Goal: Transaction & Acquisition: Purchase product/service

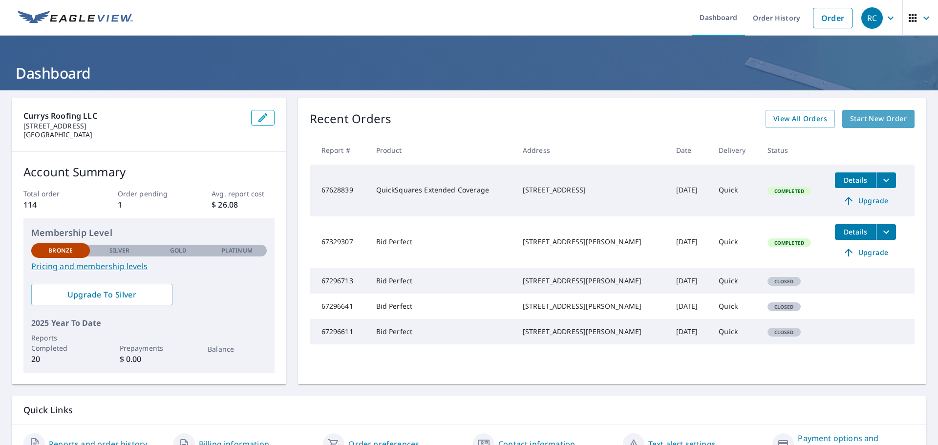
click at [869, 120] on span "Start New Order" at bounding box center [878, 119] width 57 height 12
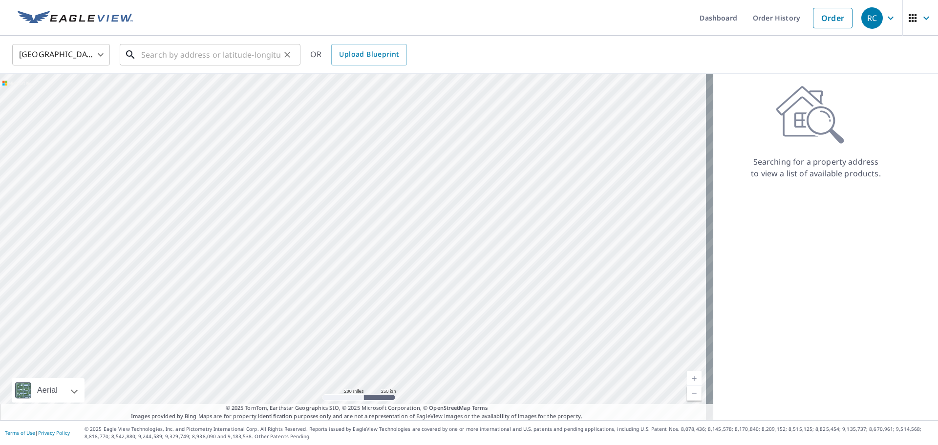
click at [164, 47] on input "text" at bounding box center [210, 54] width 139 height 27
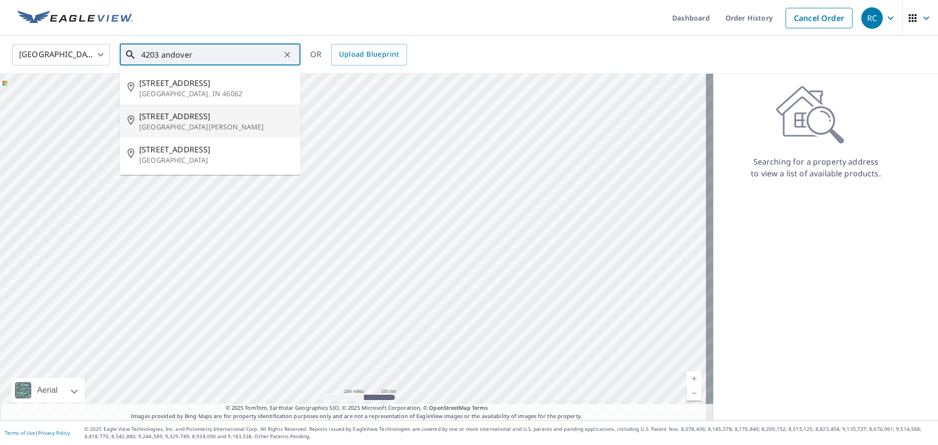
click at [178, 120] on span "[STREET_ADDRESS]" at bounding box center [215, 116] width 153 height 12
type input "[STREET_ADDRESS][PERSON_NAME]"
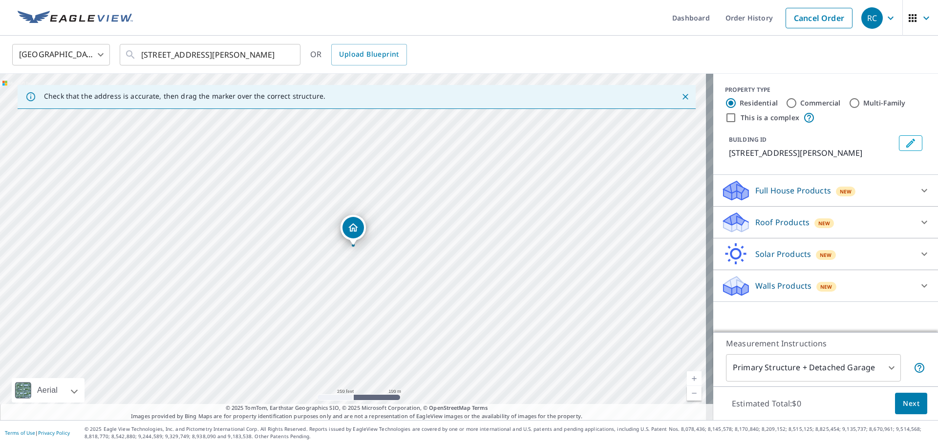
click at [762, 229] on div "Roof Products New" at bounding box center [817, 222] width 192 height 23
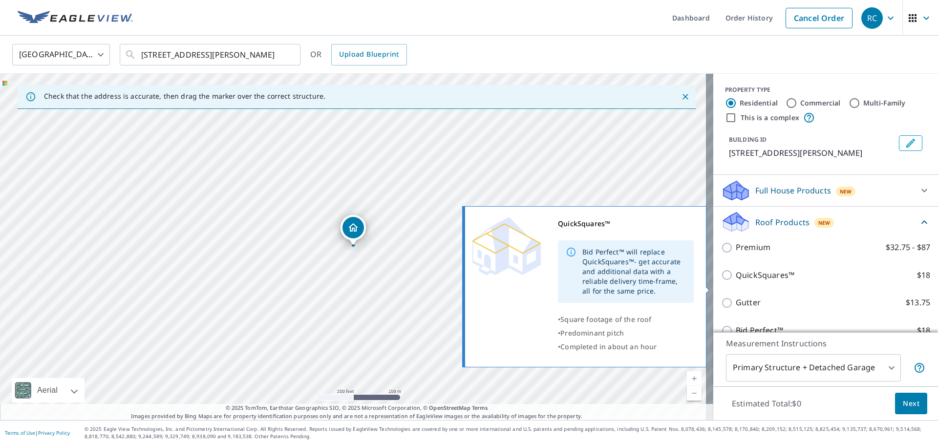
scroll to position [49, 0]
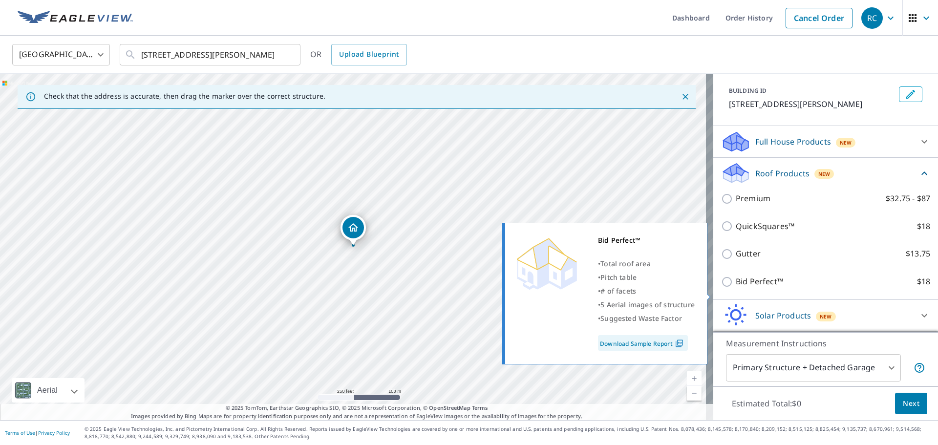
click at [721, 288] on input "Bid Perfect™ $18" at bounding box center [728, 282] width 15 height 12
checkbox input "true"
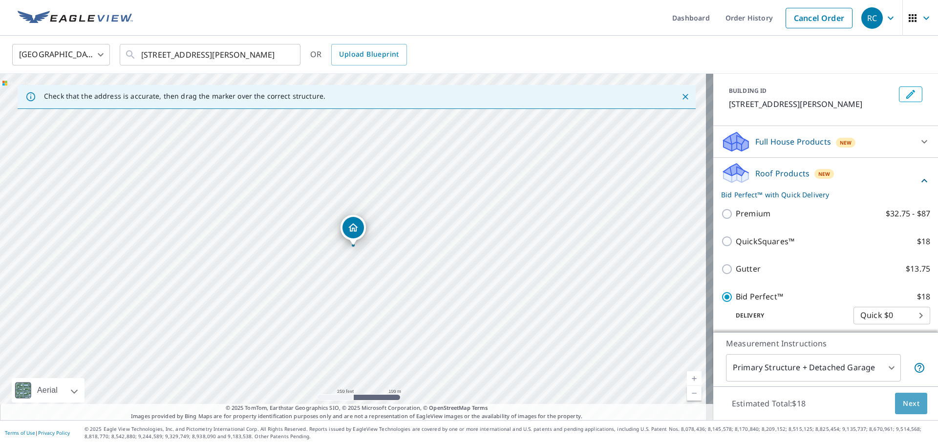
click at [903, 406] on span "Next" at bounding box center [911, 404] width 17 height 12
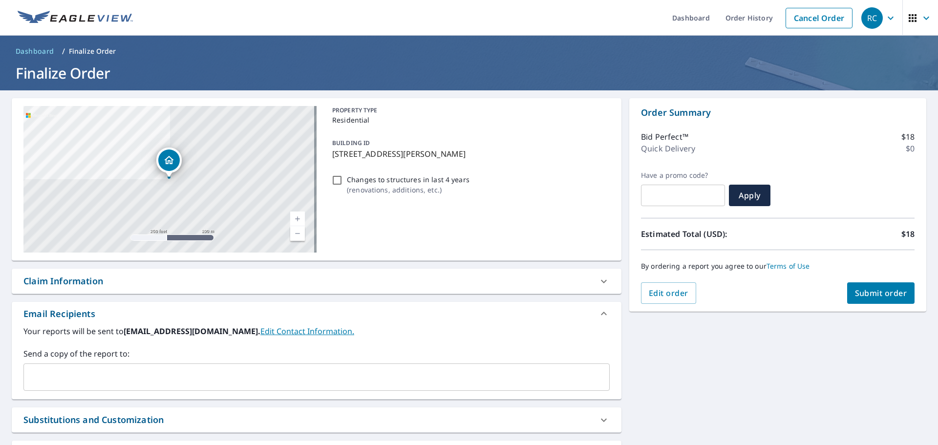
click at [197, 382] on input "text" at bounding box center [309, 377] width 563 height 19
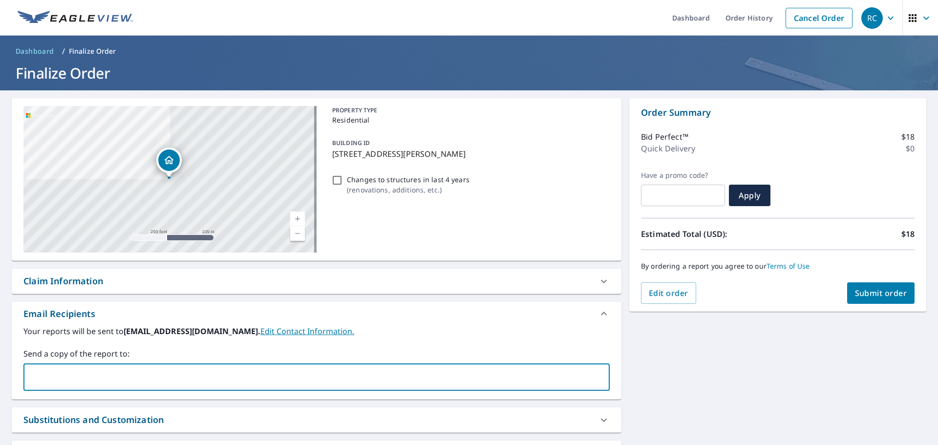
type input "[EMAIL_ADDRESS][DOMAIN_NAME]"
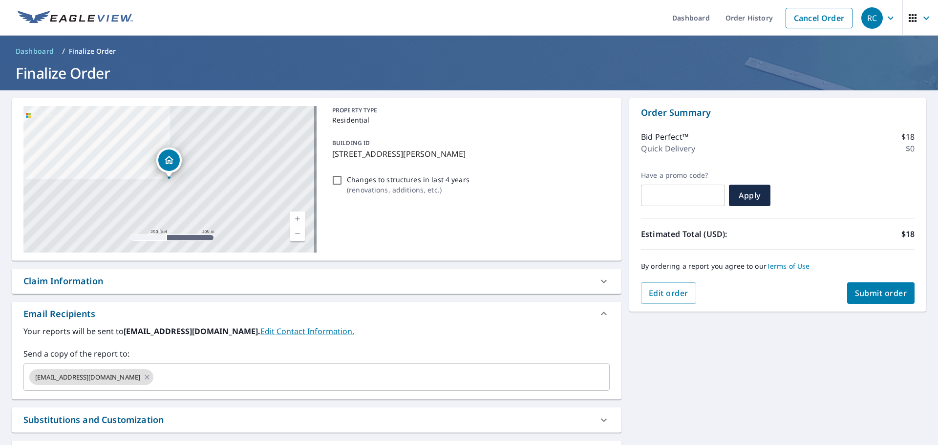
click at [399, 357] on label "Send a copy of the report to:" at bounding box center [316, 354] width 586 height 12
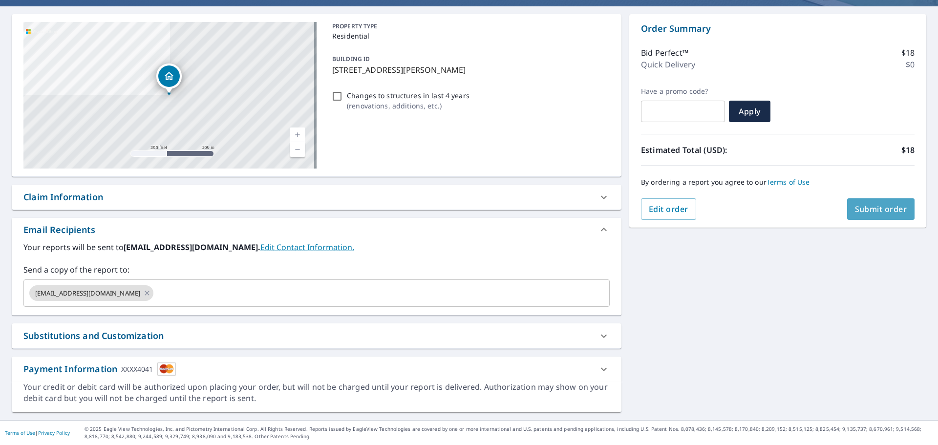
click at [879, 208] on span "Submit order" at bounding box center [881, 209] width 52 height 11
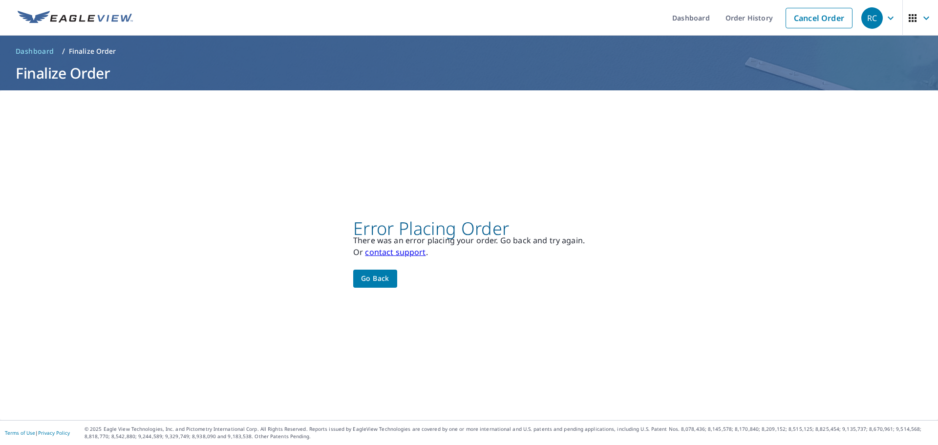
click at [380, 276] on span "Go back" at bounding box center [375, 279] width 28 height 12
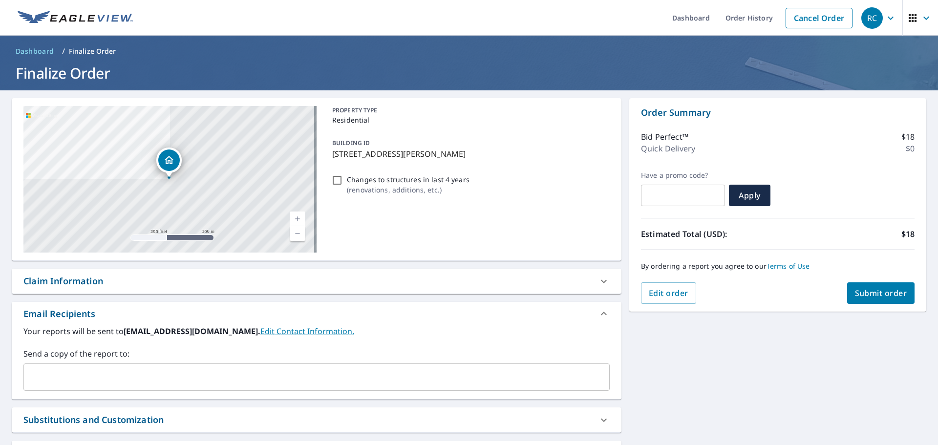
scroll to position [84, 0]
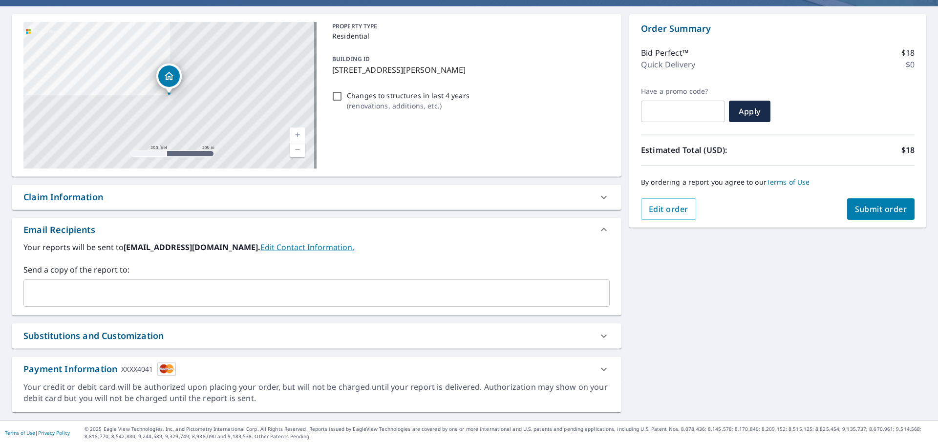
click at [518, 397] on div "Your credit or debit card will be authorized upon placing your order, but will …" at bounding box center [316, 393] width 586 height 22
click at [600, 374] on icon at bounding box center [604, 370] width 12 height 12
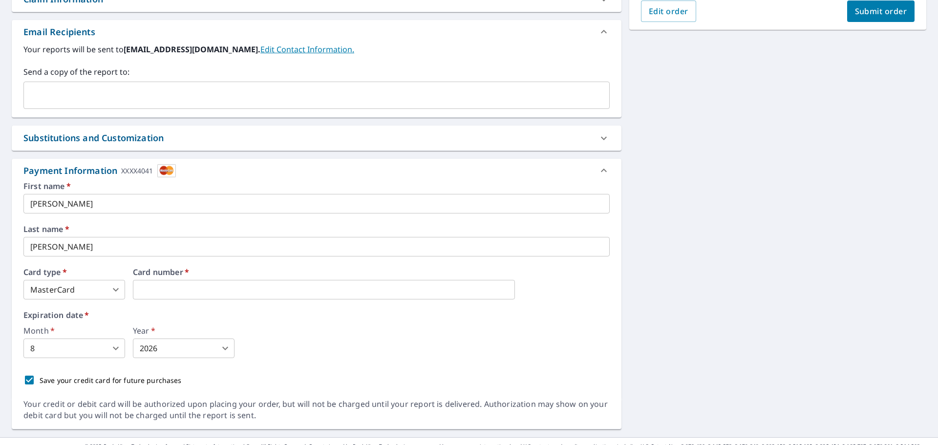
scroll to position [299, 0]
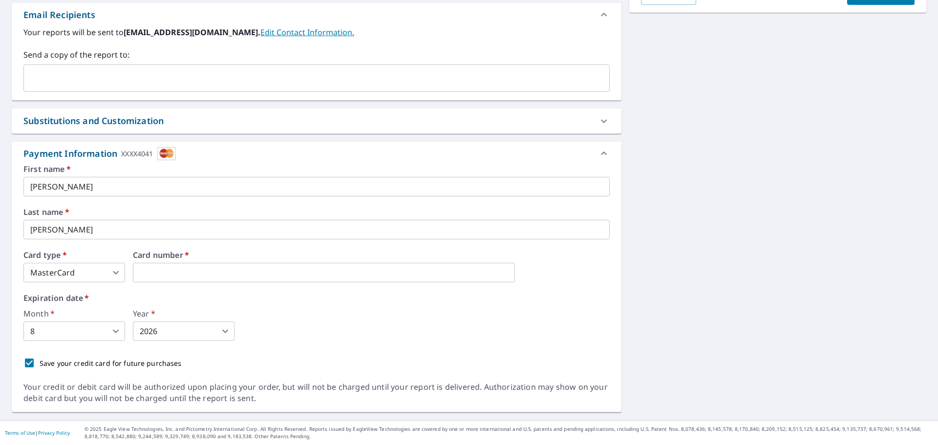
click at [71, 334] on body "RC RC Dashboard Order History Cancel Order RC Dashboard / Finalize Order Finali…" at bounding box center [469, 222] width 938 height 445
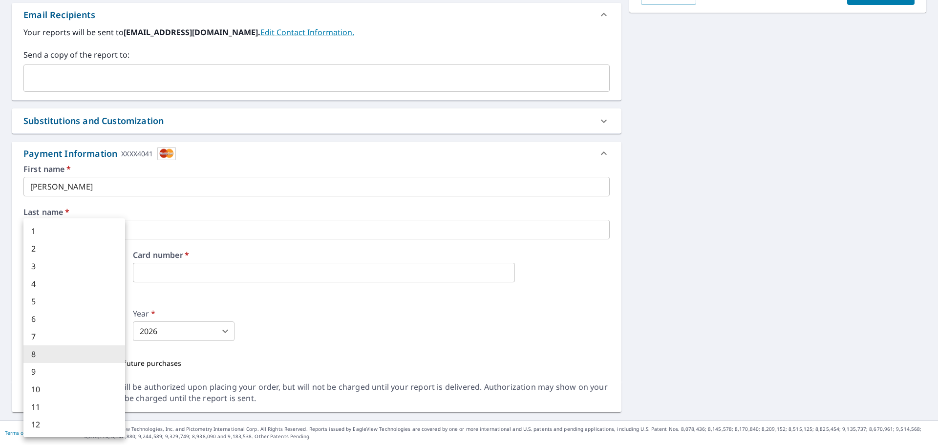
click at [57, 386] on li "10" at bounding box center [74, 390] width 102 height 18
type input "10"
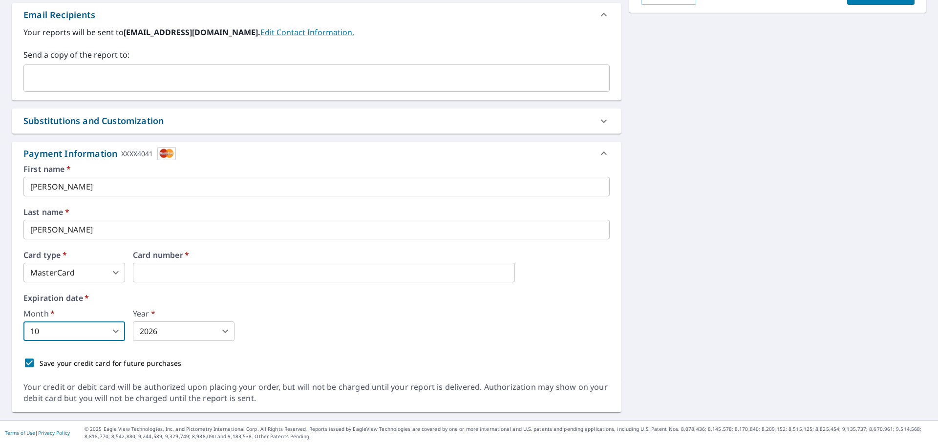
click at [130, 337] on div "Month   * 10 10 ​ Year   * 2026 2026 ​" at bounding box center [316, 325] width 586 height 31
click at [139, 333] on body "RC RC Dashboard Order History Cancel Order RC Dashboard / Finalize Order Finali…" at bounding box center [469, 222] width 938 height 445
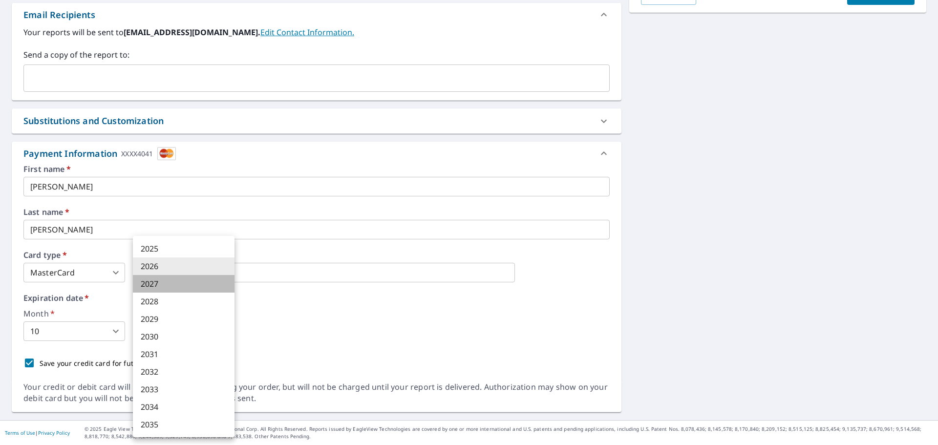
click at [157, 284] on li "2027" at bounding box center [184, 284] width 102 height 18
type input "2027"
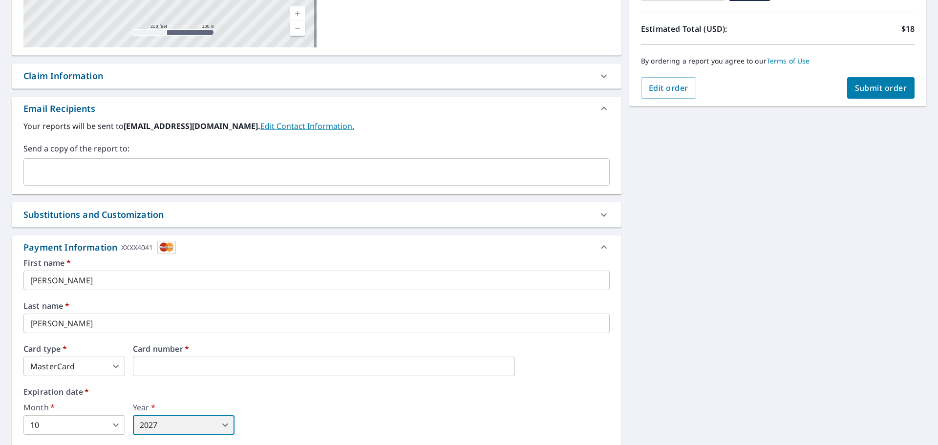
scroll to position [201, 0]
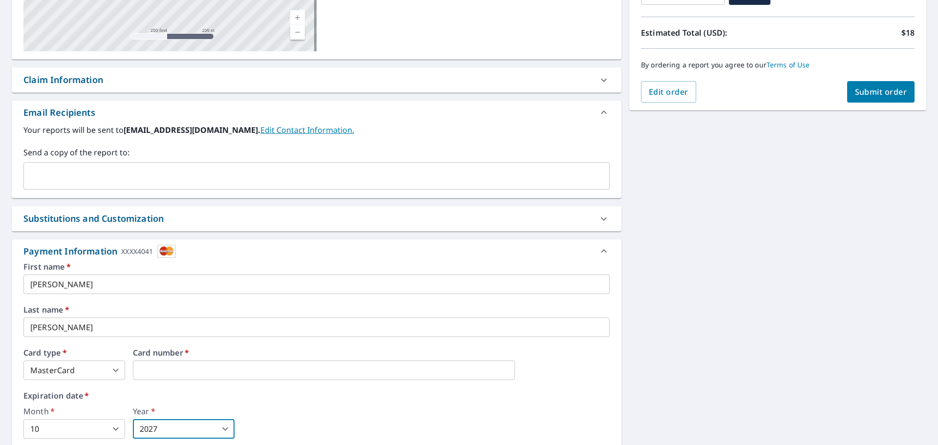
click at [855, 87] on span "Submit order" at bounding box center [881, 92] width 52 height 11
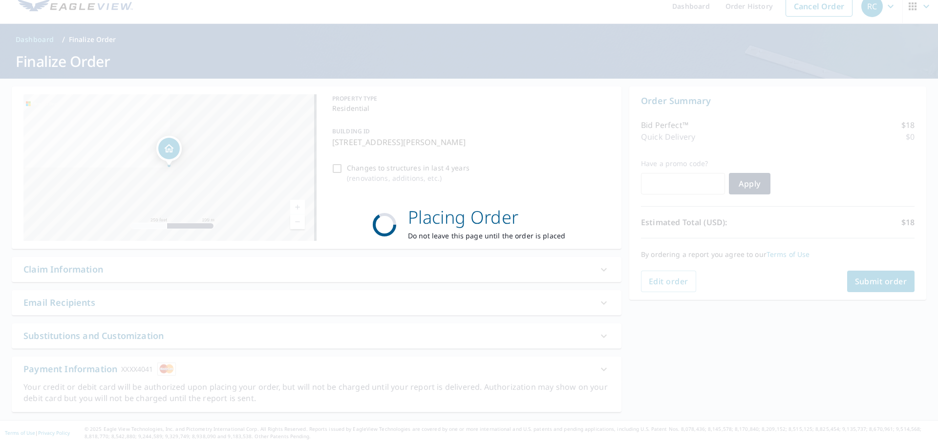
scroll to position [12, 0]
